Goal: Task Accomplishment & Management: Use online tool/utility

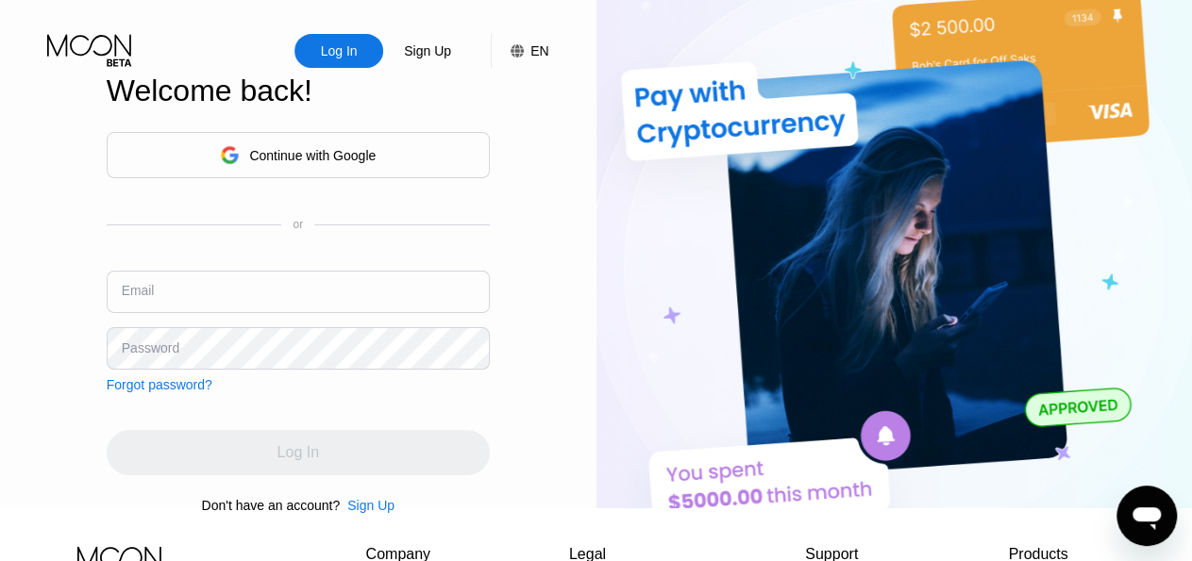
click at [252, 294] on input "text" at bounding box center [298, 292] width 383 height 42
type input "[EMAIL_ADDRESS][DOMAIN_NAME]"
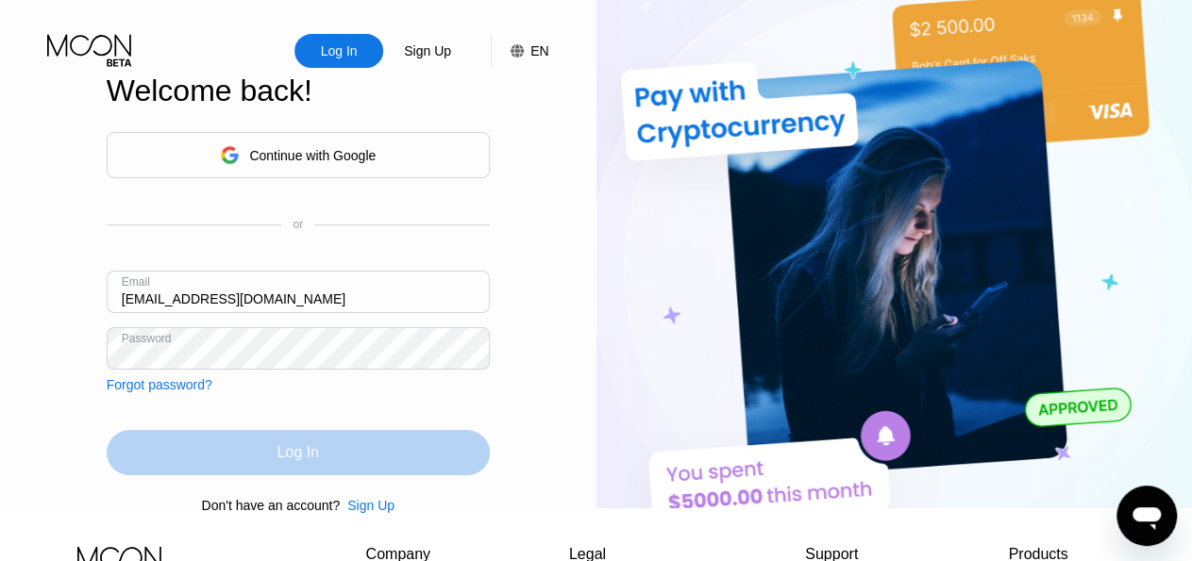
click at [276, 469] on div "Log In" at bounding box center [298, 452] width 383 height 45
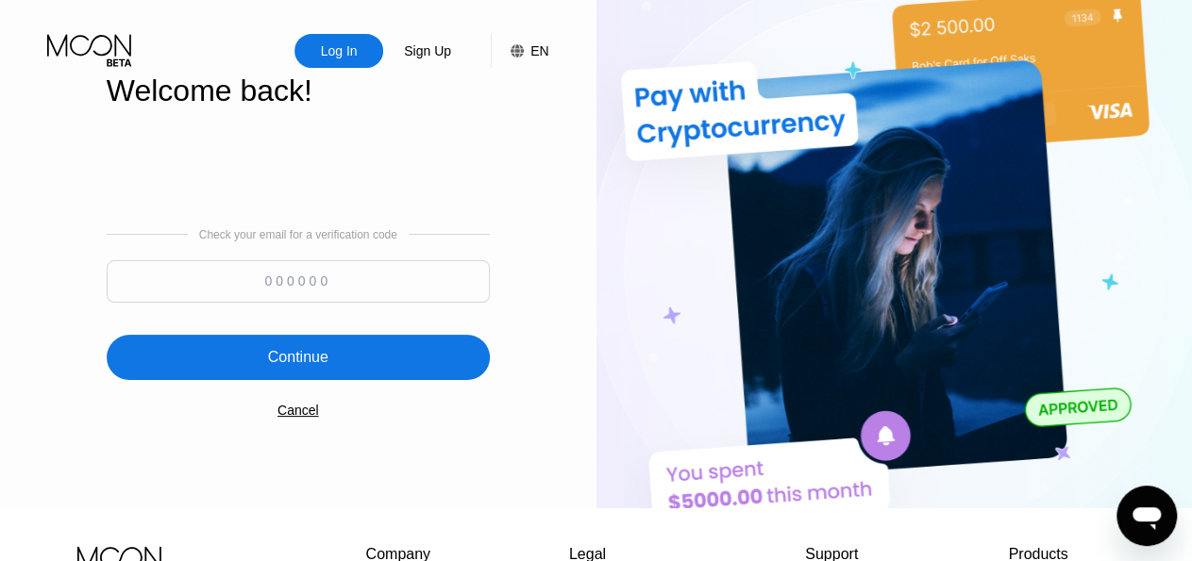
click at [300, 275] on input at bounding box center [298, 281] width 383 height 42
paste input "496572"
type input "496572"
click at [323, 356] on div "Continue" at bounding box center [298, 357] width 60 height 19
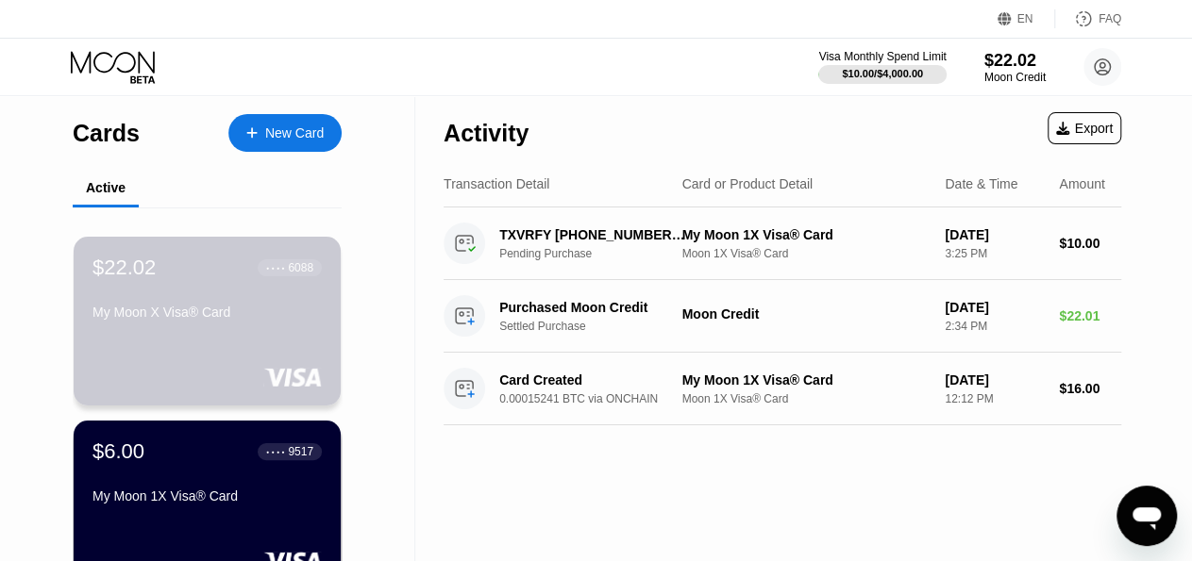
click at [273, 312] on div "My Moon X Visa® Card" at bounding box center [206, 312] width 229 height 15
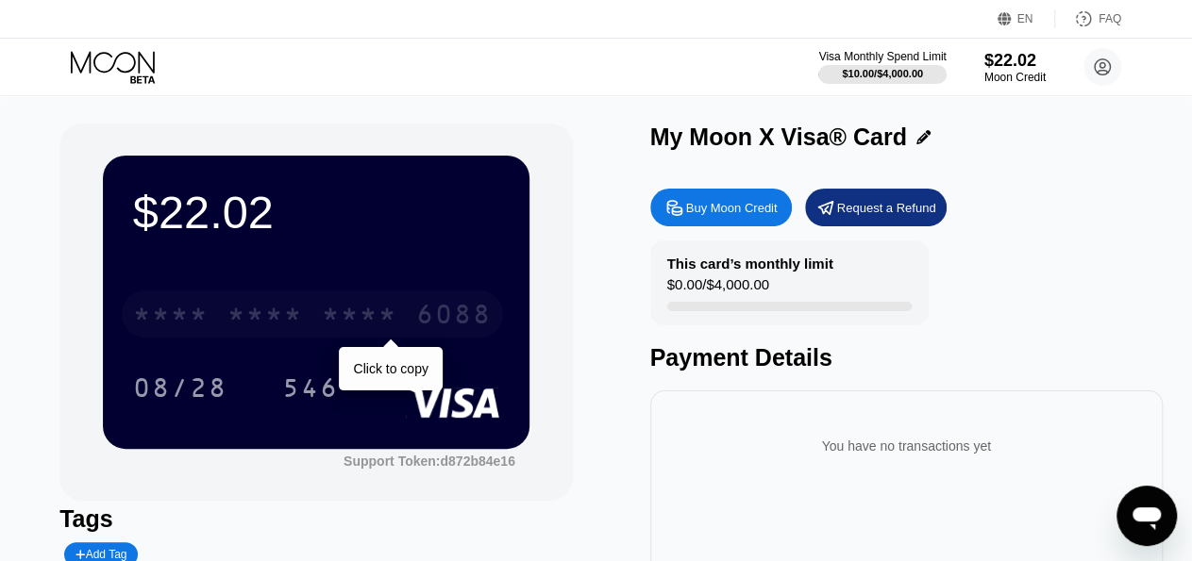
click at [275, 318] on div "* * * *" at bounding box center [264, 317] width 75 height 30
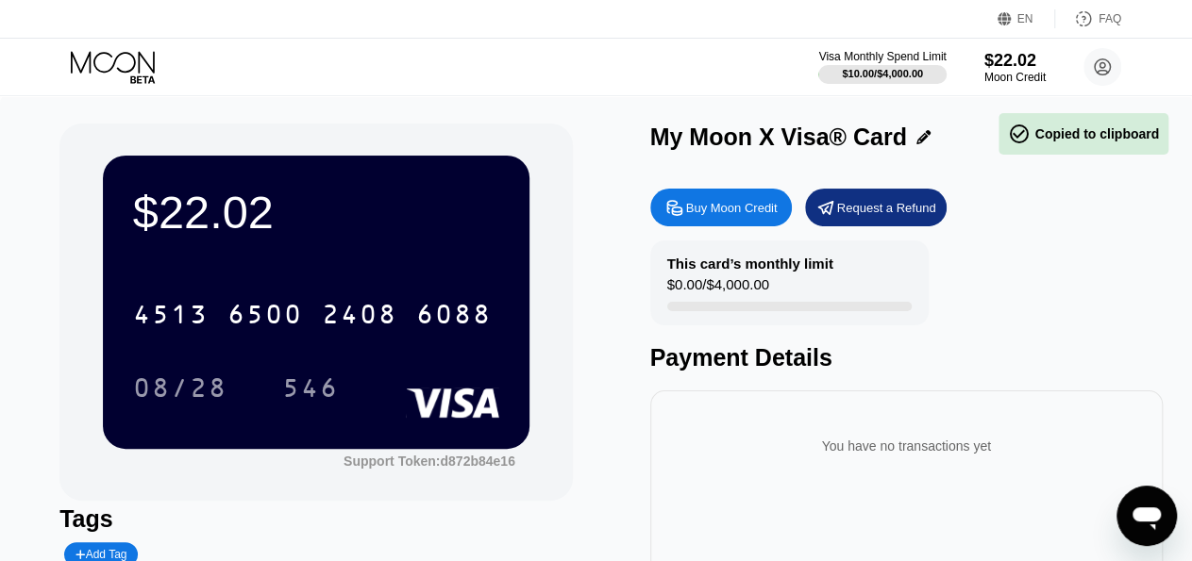
click at [386, 384] on div "08/28 546" at bounding box center [316, 387] width 366 height 47
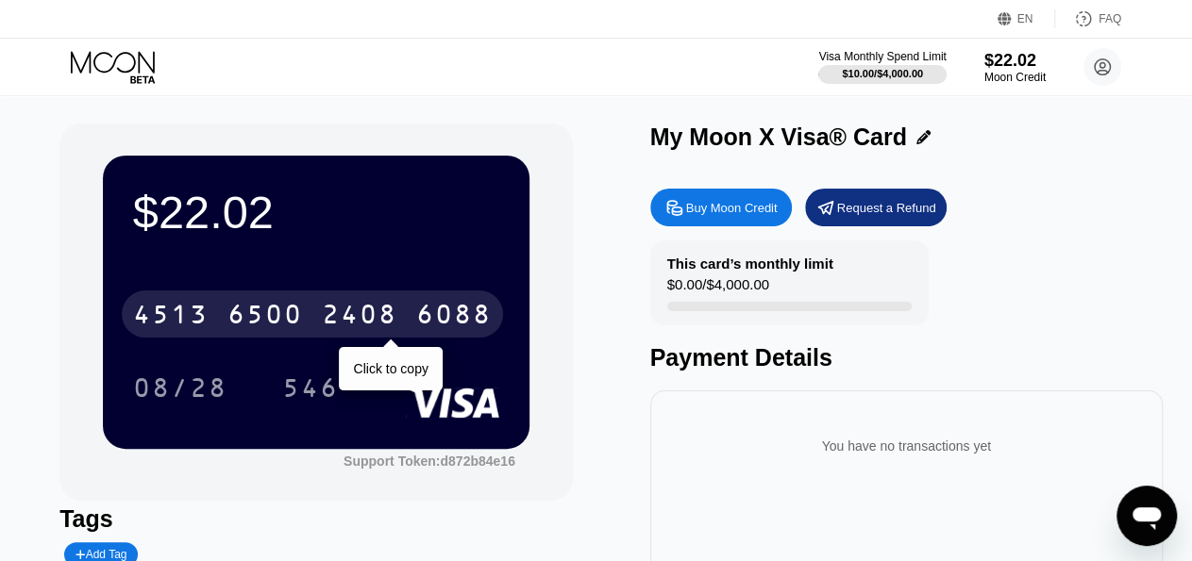
click at [375, 323] on div "2408" at bounding box center [359, 317] width 75 height 30
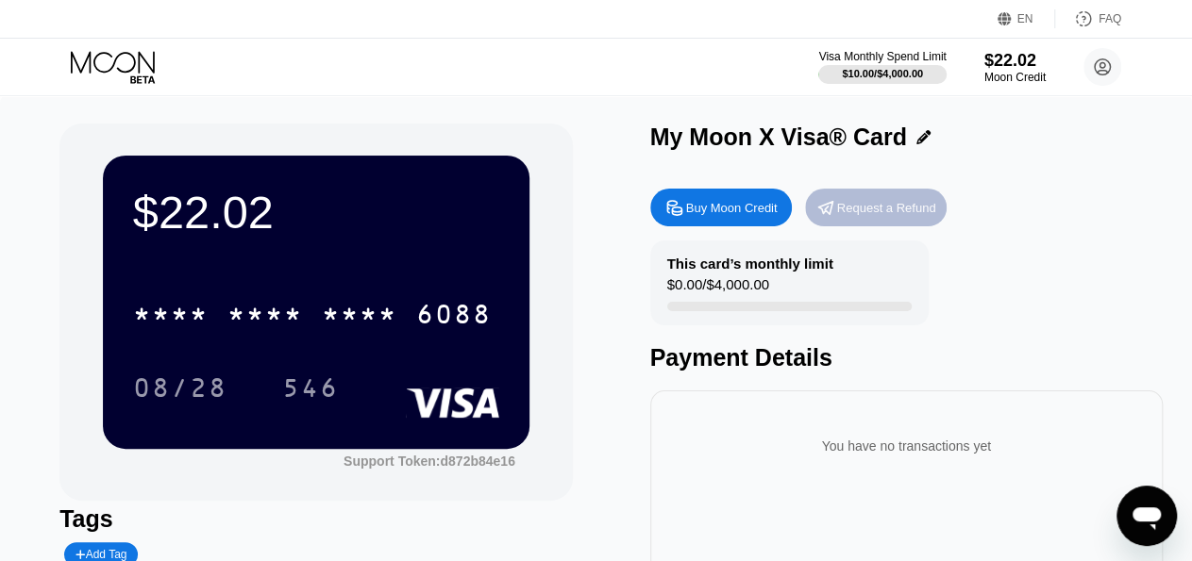
click at [880, 209] on div "Request a Refund" at bounding box center [886, 208] width 99 height 16
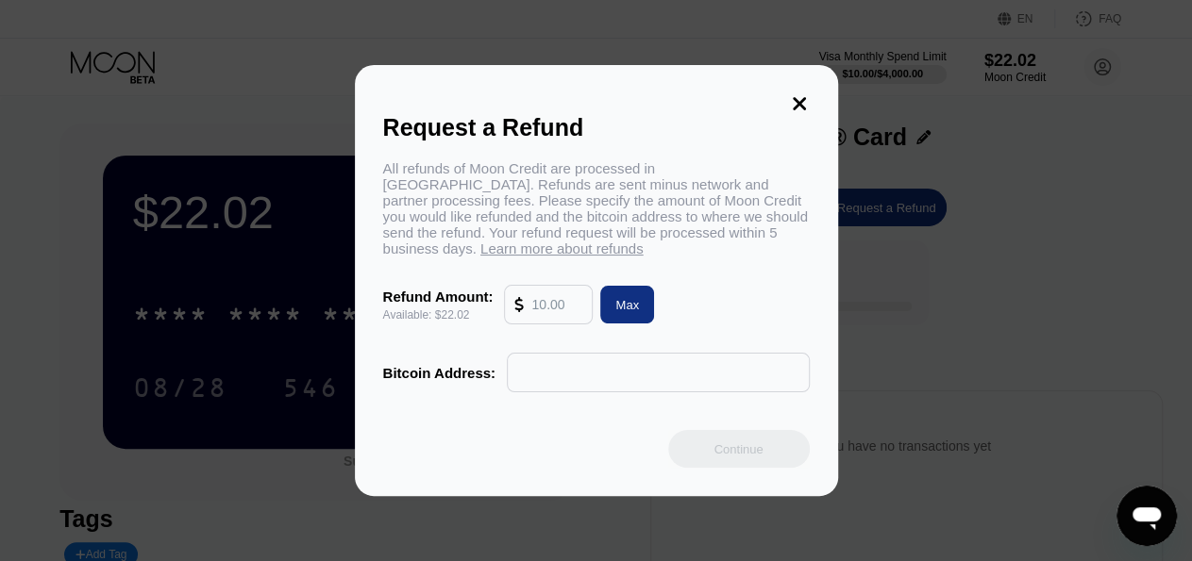
click at [799, 102] on icon at bounding box center [799, 103] width 13 height 13
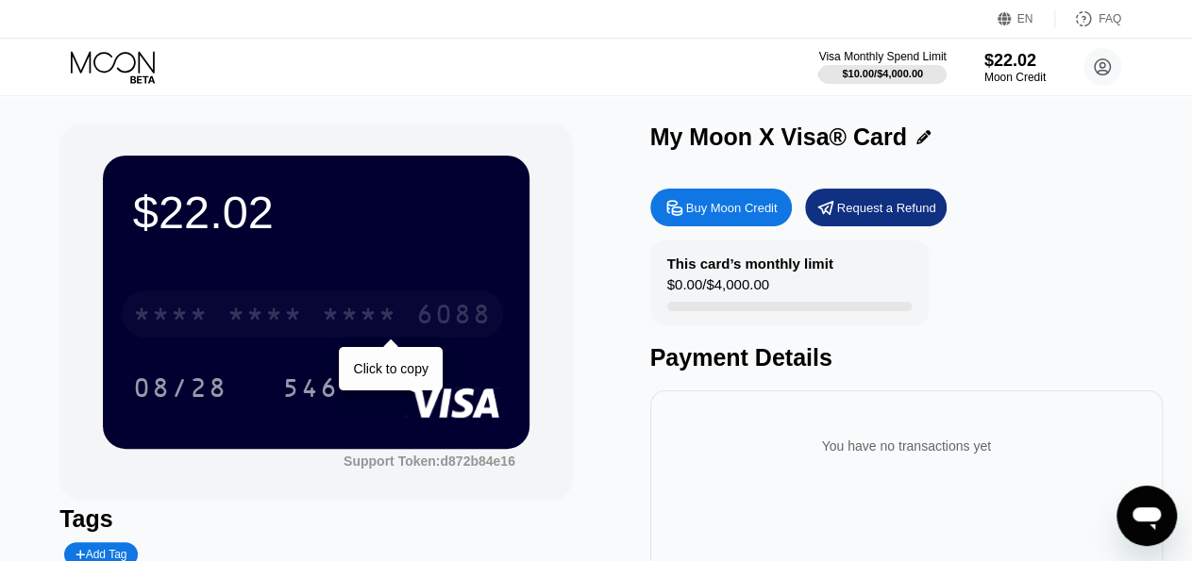
click at [347, 316] on div "* * * *" at bounding box center [359, 317] width 75 height 30
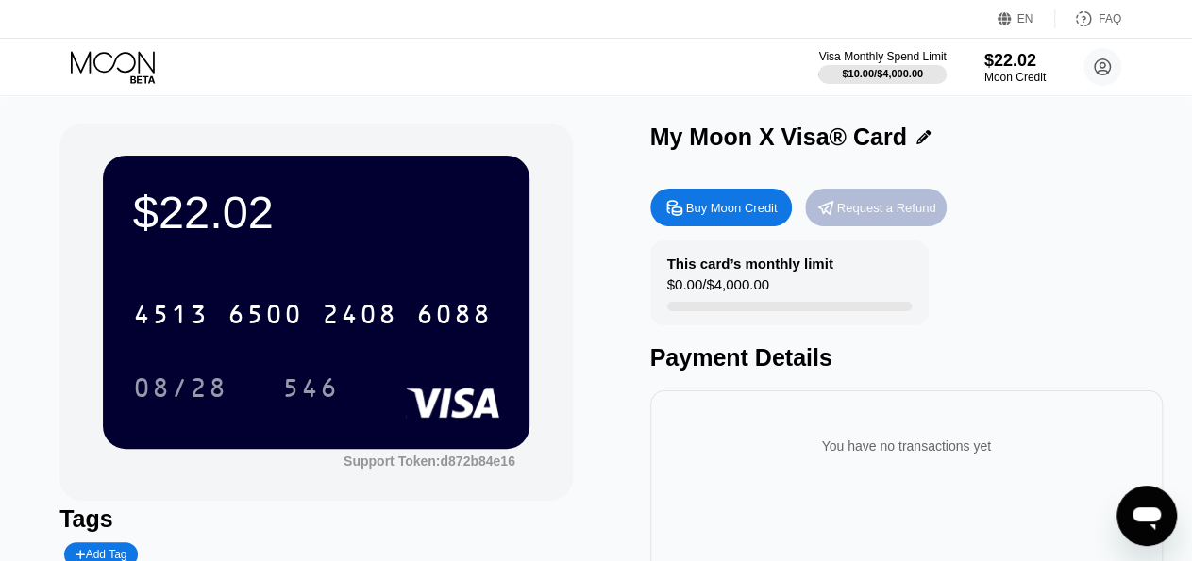
click at [878, 224] on div "Request a Refund" at bounding box center [876, 208] width 142 height 38
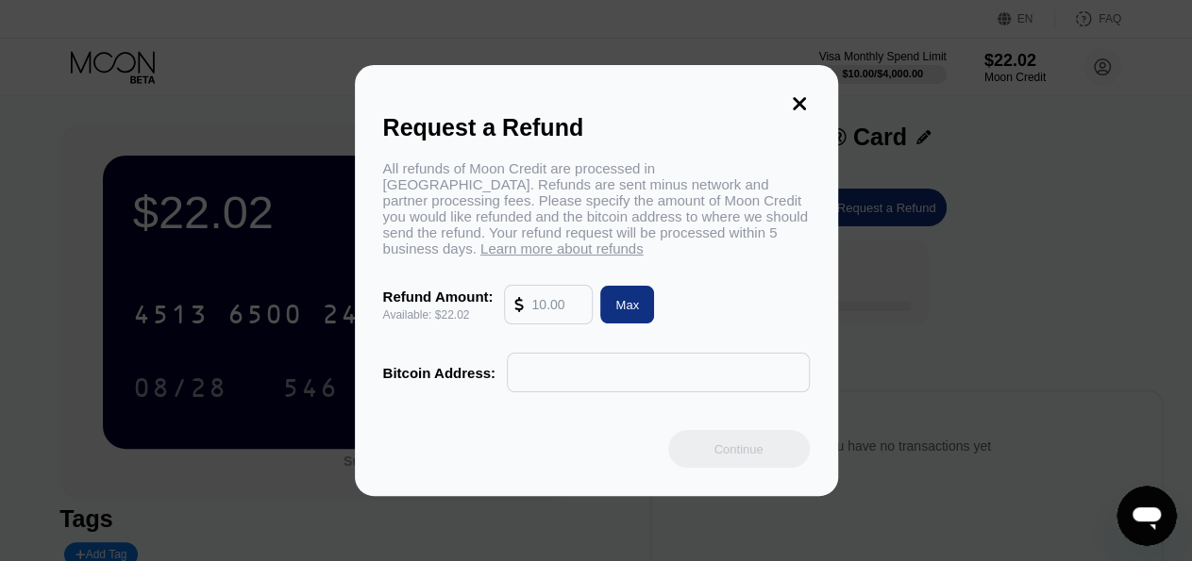
click at [559, 313] on input "text" at bounding box center [556, 305] width 51 height 38
click at [535, 373] on input "text" at bounding box center [658, 373] width 282 height 38
click at [547, 313] on input "22" at bounding box center [556, 305] width 51 height 38
type input "2"
click at [629, 303] on div "Max" at bounding box center [627, 305] width 24 height 16
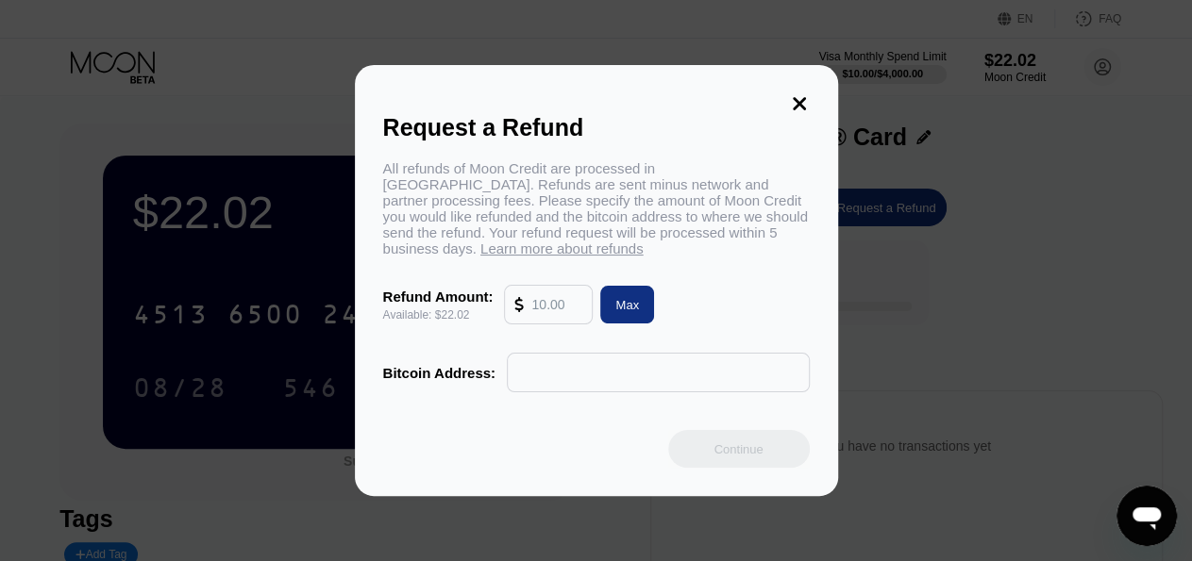
type input "22.02"
click at [523, 378] on input "text" at bounding box center [658, 373] width 282 height 38
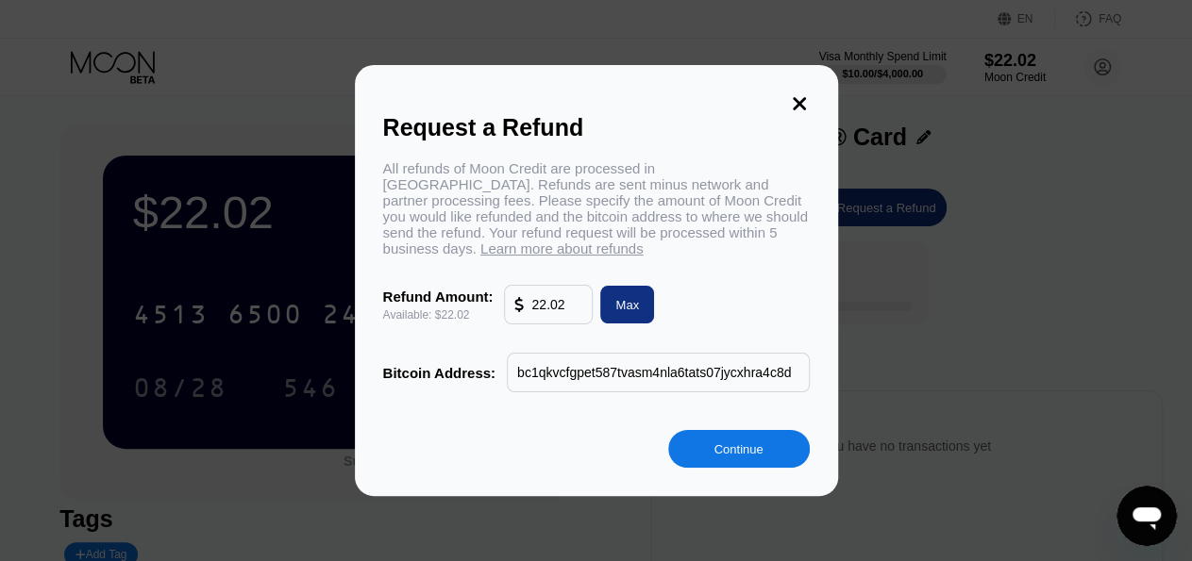
type input "bc1qkvcfgpet587tvasm4nla6tats07jycxhra4c8d"
click at [727, 456] on div "Continue" at bounding box center [737, 450] width 49 height 16
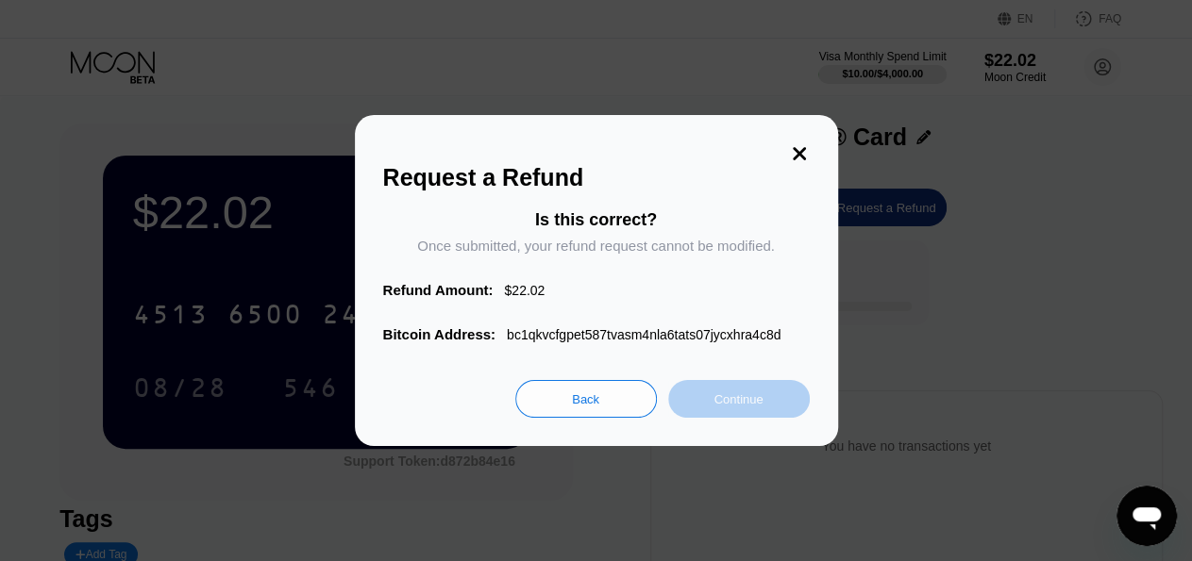
click at [735, 408] on div "Continue" at bounding box center [737, 400] width 49 height 16
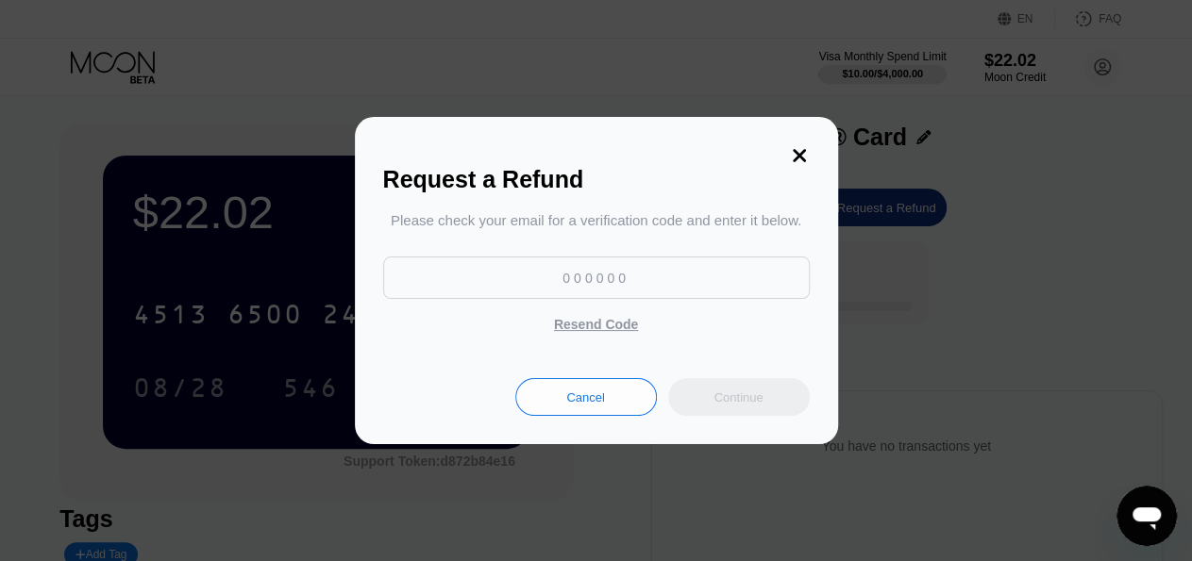
click at [586, 276] on input at bounding box center [596, 278] width 426 height 42
paste input "944813"
type input "944813"
click at [729, 406] on div "Continue" at bounding box center [737, 398] width 49 height 16
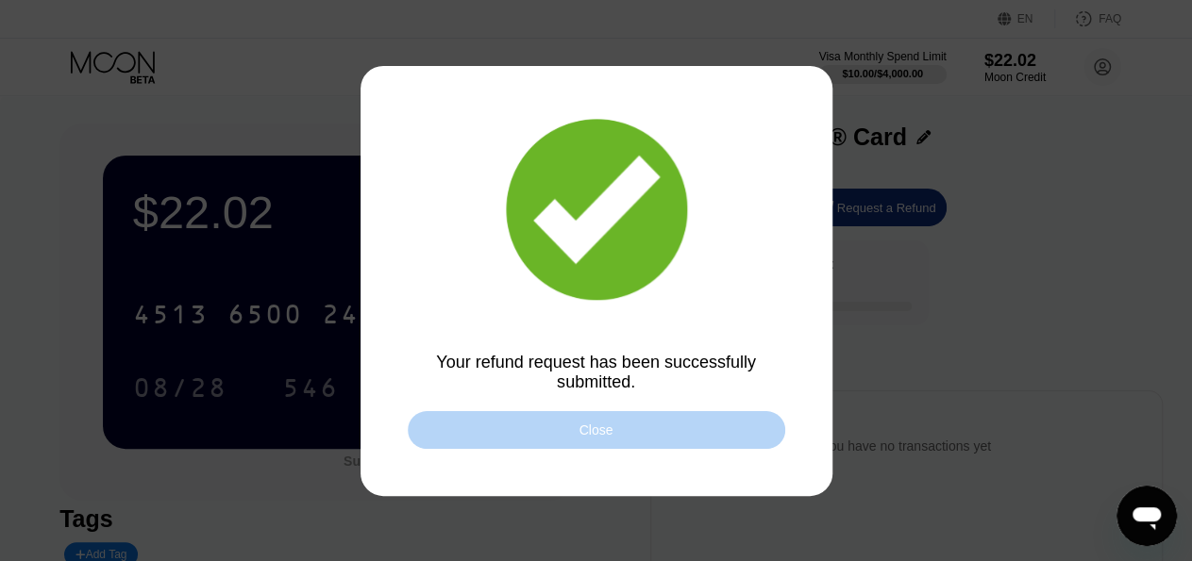
click at [572, 438] on div "Close" at bounding box center [596, 430] width 377 height 38
